Goal: Book appointment/travel/reservation

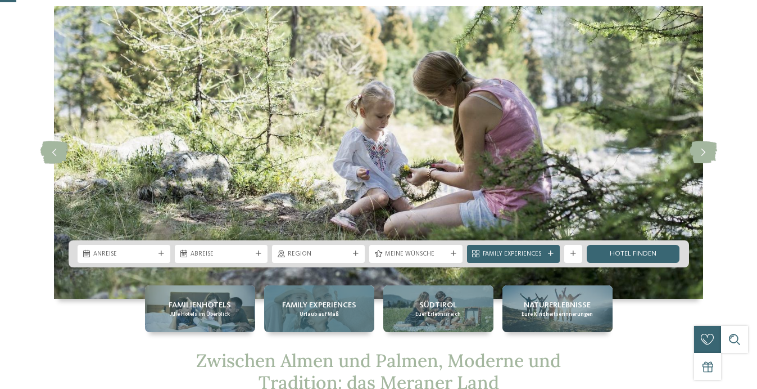
scroll to position [42, 0]
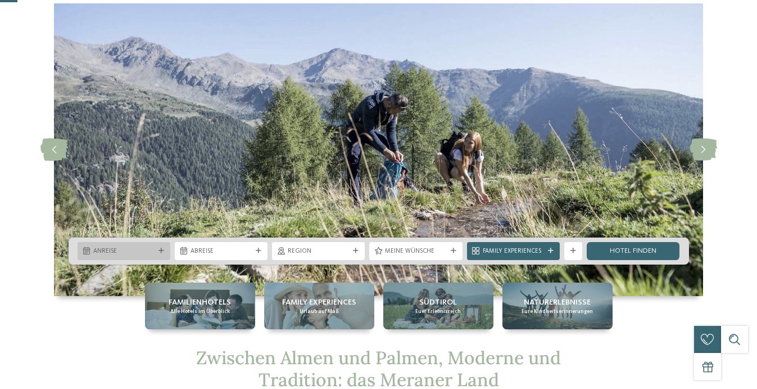
click at [161, 251] on icon at bounding box center [162, 251] width 6 height 6
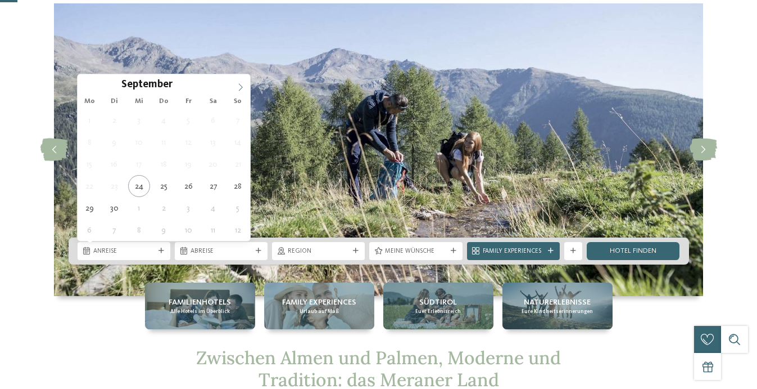
click at [241, 85] on icon at bounding box center [241, 86] width 4 height 7
click at [241, 87] on icon at bounding box center [241, 87] width 8 height 8
type input "****"
click at [241, 87] on icon at bounding box center [241, 87] width 8 height 8
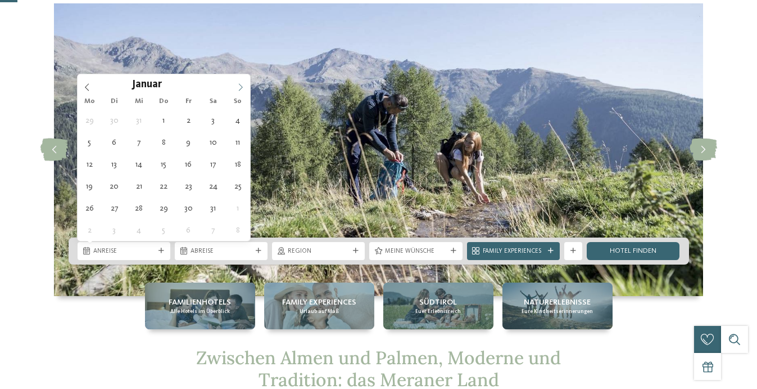
click at [241, 87] on icon at bounding box center [241, 87] width 8 height 8
click at [242, 87] on icon at bounding box center [241, 87] width 8 height 8
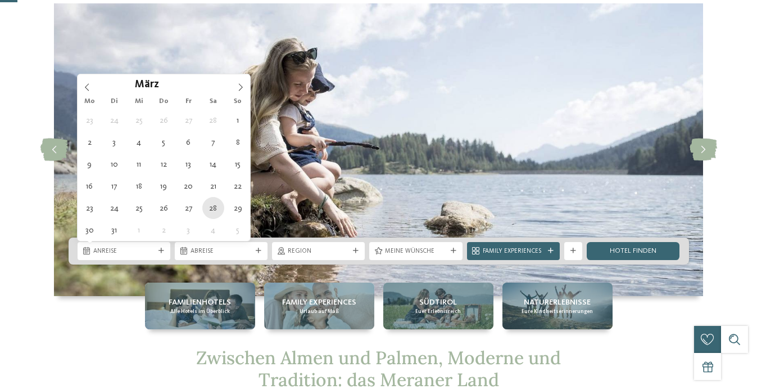
type div "28.03.2026"
type input "****"
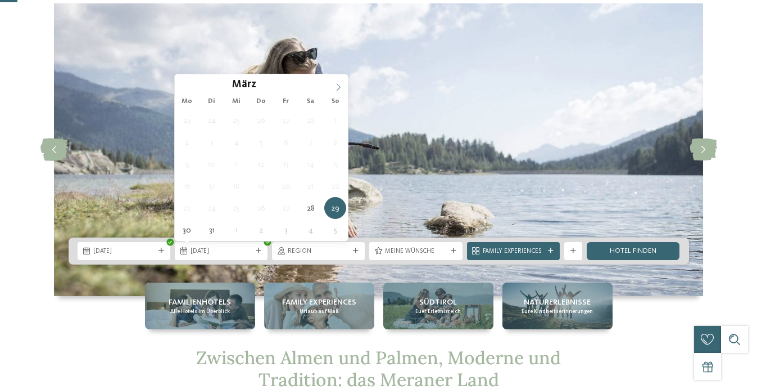
click at [338, 84] on icon at bounding box center [339, 87] width 8 height 8
type div "04.04.2026"
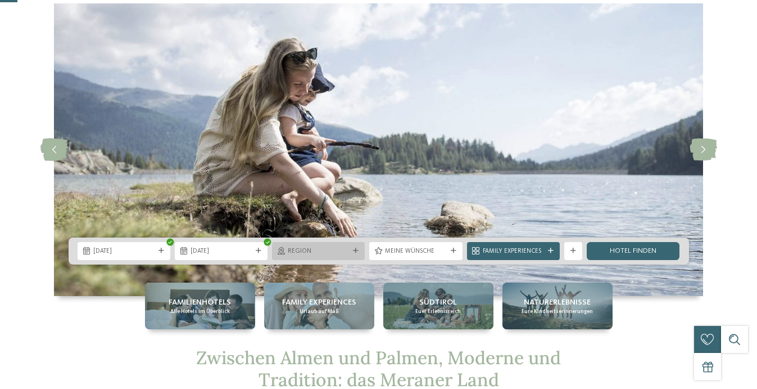
click at [350, 250] on div "Region" at bounding box center [319, 251] width 66 height 10
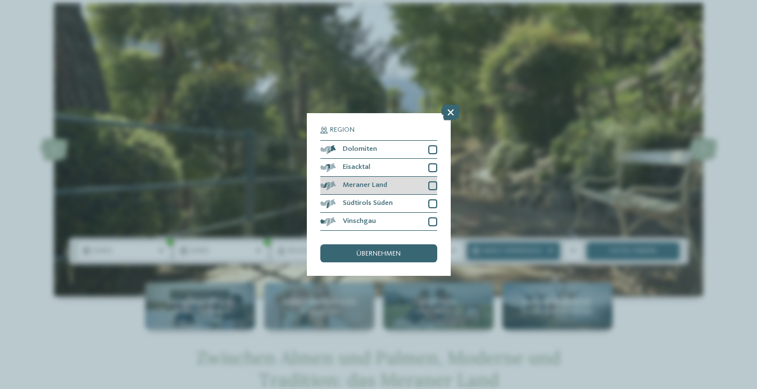
click at [433, 186] on div at bounding box center [432, 185] width 9 height 9
click at [435, 205] on div at bounding box center [432, 203] width 9 height 9
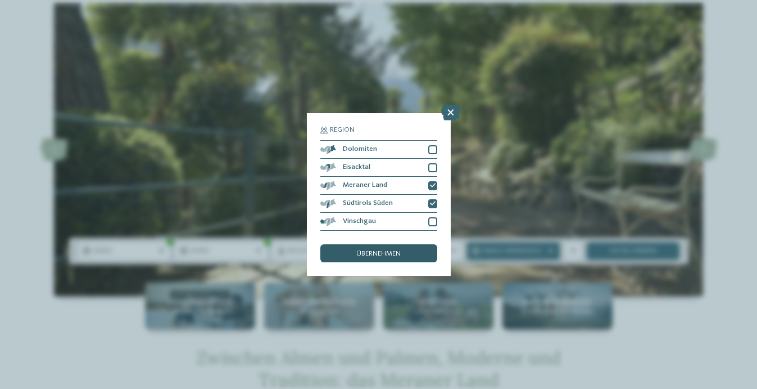
click at [386, 252] on span "übernehmen" at bounding box center [378, 253] width 44 height 7
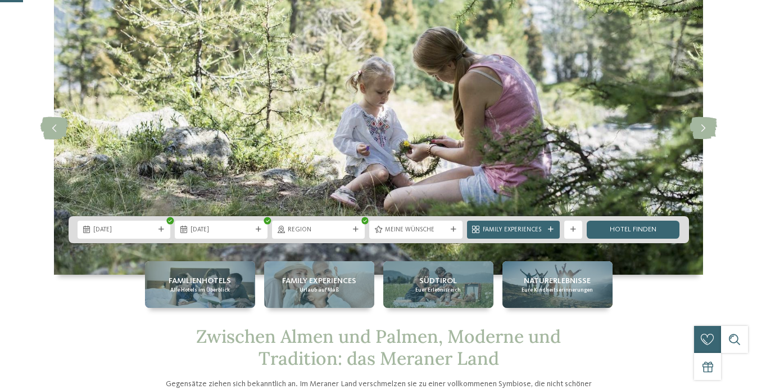
scroll to position [65, 0]
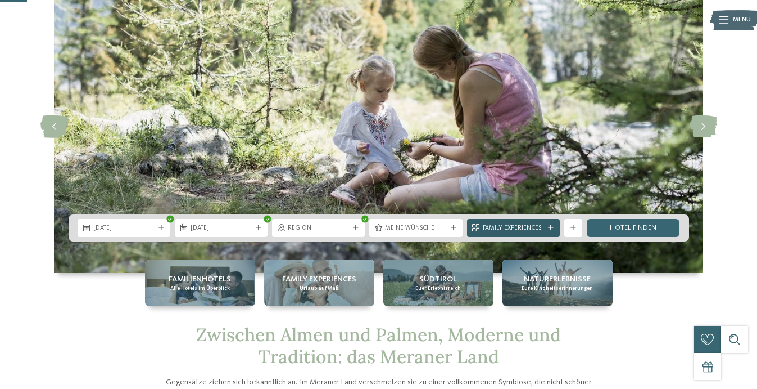
click at [553, 225] on icon at bounding box center [551, 228] width 6 height 6
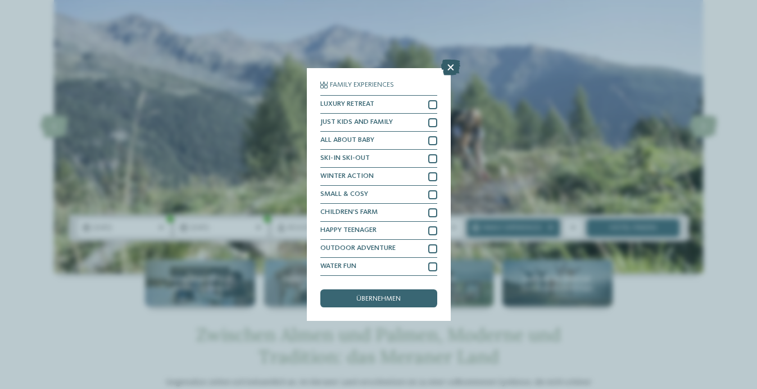
click at [452, 63] on icon at bounding box center [450, 68] width 19 height 16
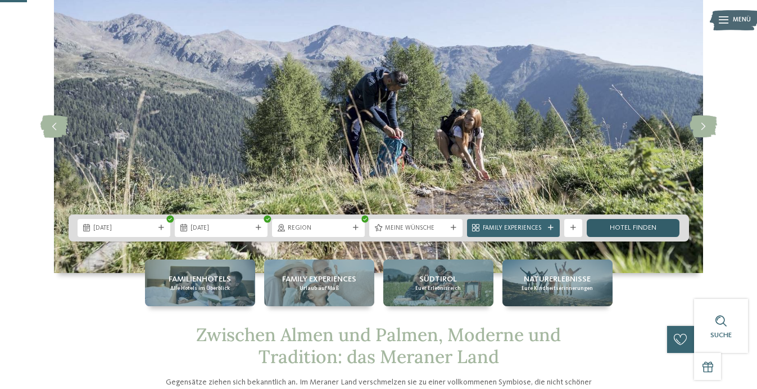
click at [618, 232] on link "Hotel finden" at bounding box center [633, 228] width 93 height 18
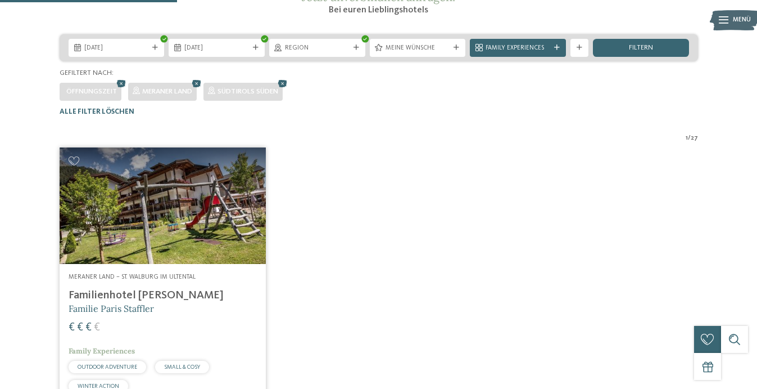
scroll to position [176, 0]
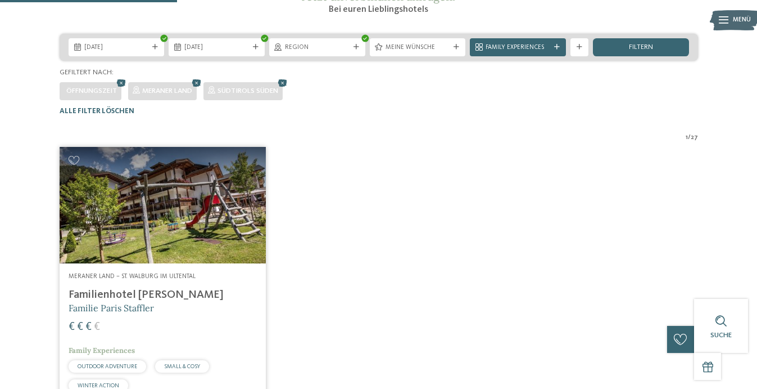
click at [161, 301] on h4 "Familienhotel Viktoria" at bounding box center [163, 294] width 189 height 13
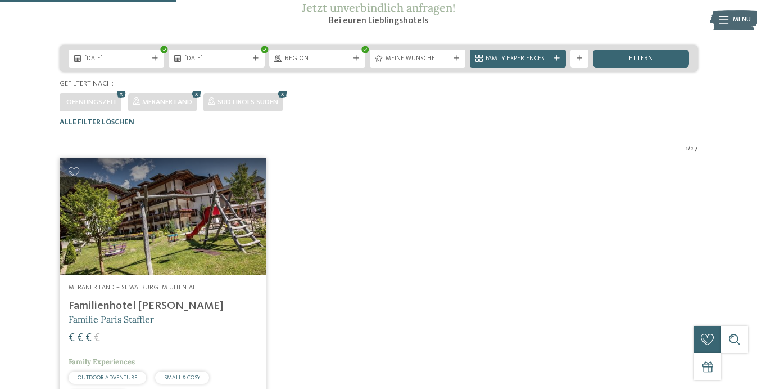
scroll to position [157, 0]
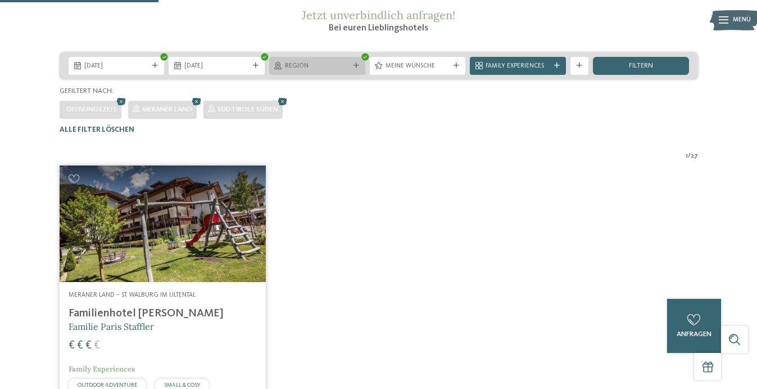
click at [347, 70] on div "Region" at bounding box center [317, 66] width 69 height 10
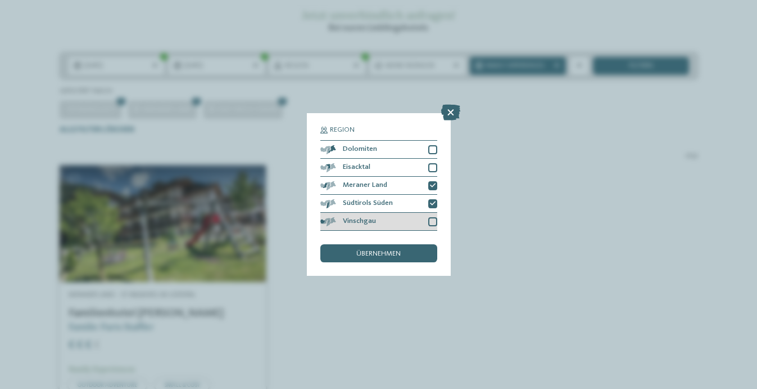
click at [429, 220] on div at bounding box center [432, 221] width 9 height 9
click at [401, 255] on div "übernehmen" at bounding box center [378, 253] width 117 height 18
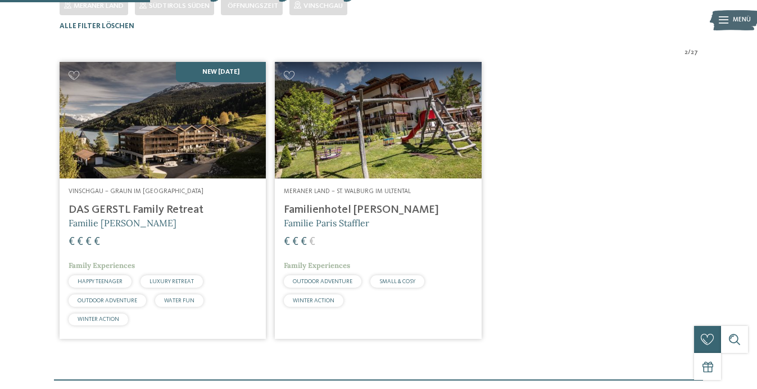
scroll to position [281, 0]
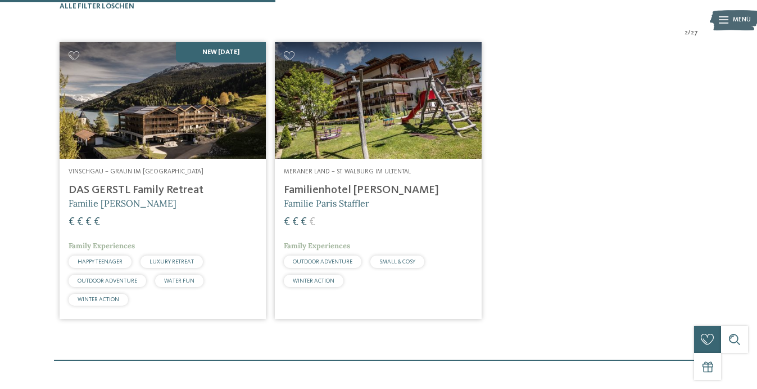
click at [156, 197] on h4 "DAS GERSTL Family Retreat" at bounding box center [163, 189] width 189 height 13
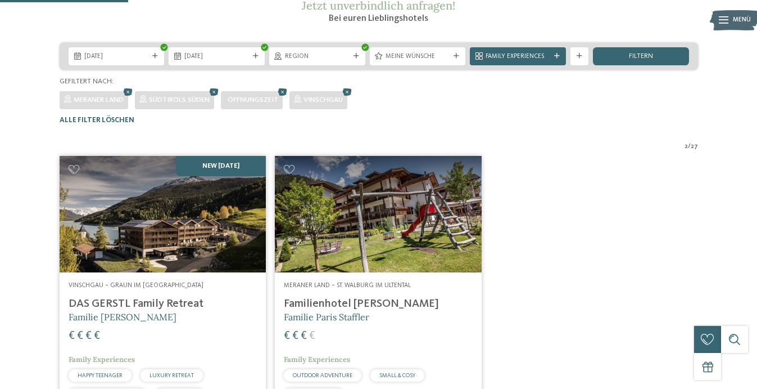
scroll to position [130, 0]
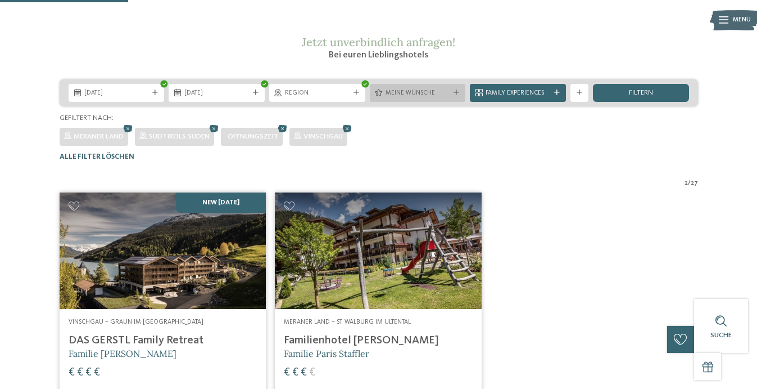
click at [435, 98] on span "Meine Wünsche" at bounding box center [418, 93] width 65 height 9
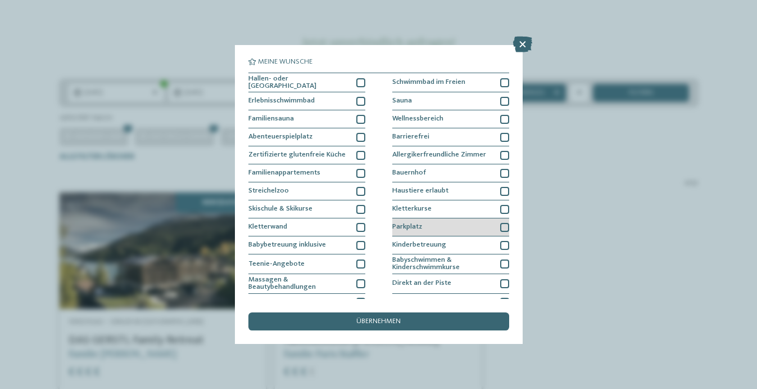
scroll to position [83, 0]
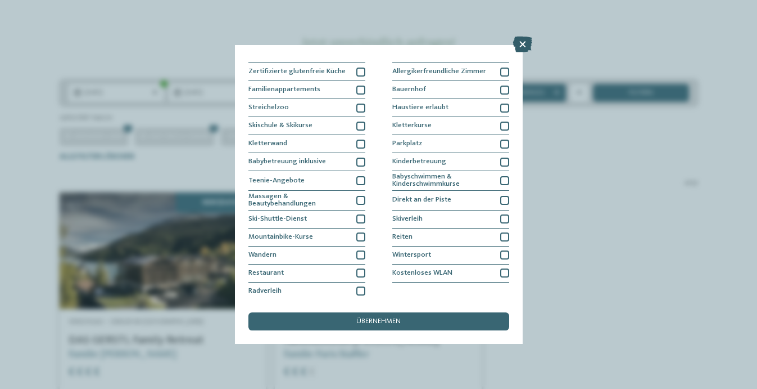
click at [525, 43] on icon at bounding box center [522, 45] width 19 height 16
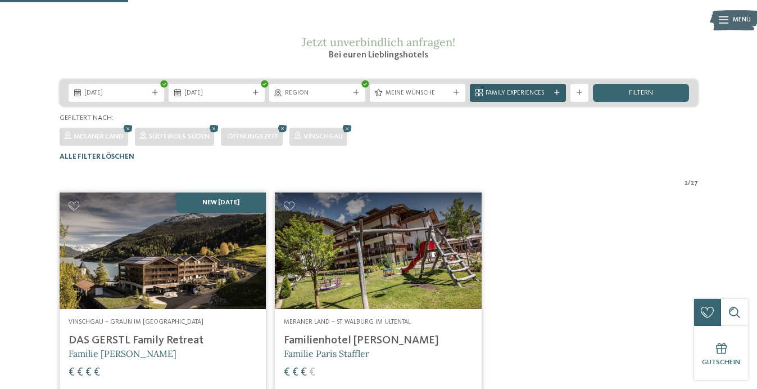
click at [557, 96] on icon at bounding box center [557, 93] width 6 height 6
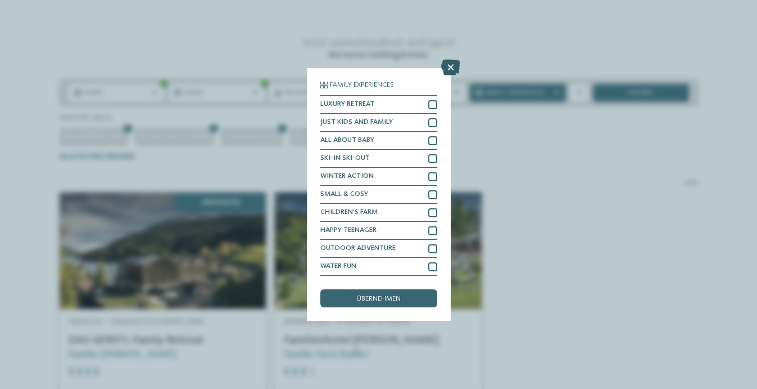
click at [451, 64] on icon at bounding box center [450, 68] width 19 height 16
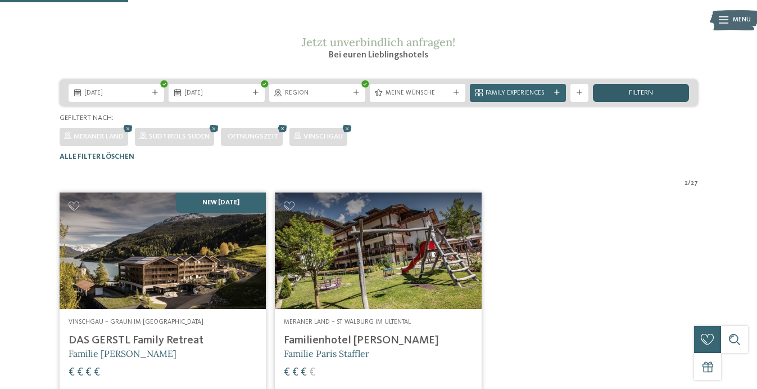
click at [619, 102] on div "filtern" at bounding box center [641, 93] width 96 height 18
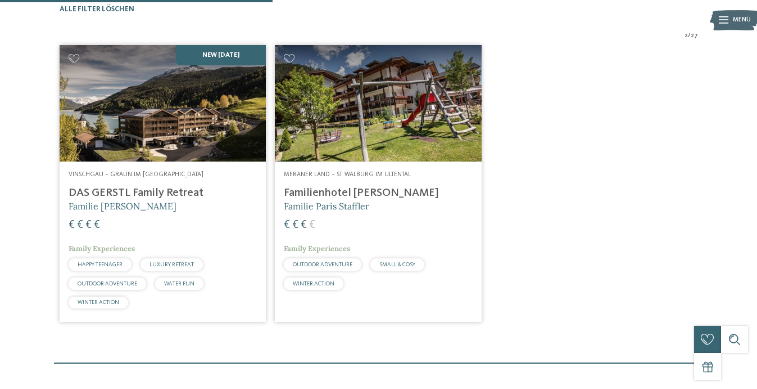
scroll to position [278, 0]
click at [333, 200] on h4 "Familienhotel Viktoria" at bounding box center [378, 192] width 189 height 13
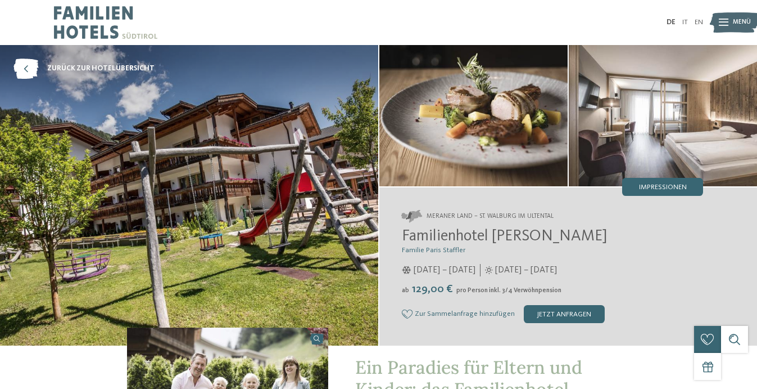
scroll to position [3, 0]
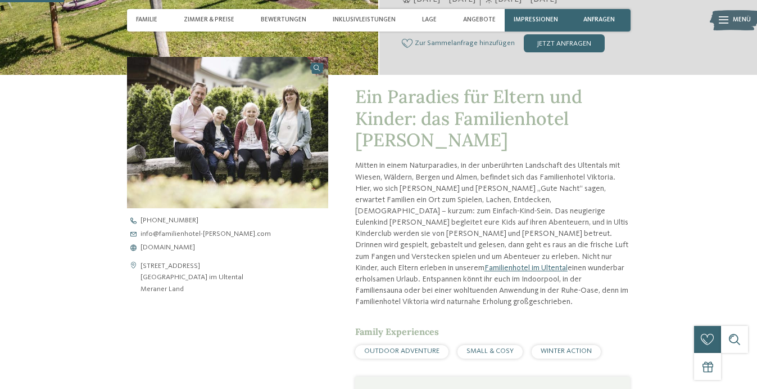
scroll to position [273, 0]
